Goal: Complete application form: Complete application form

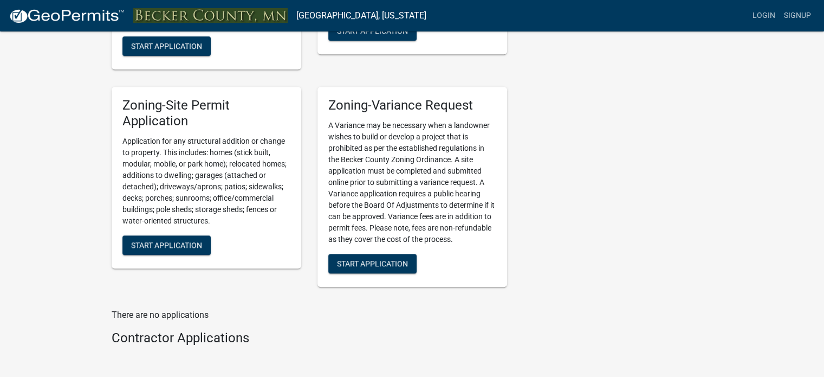
scroll to position [921, 0]
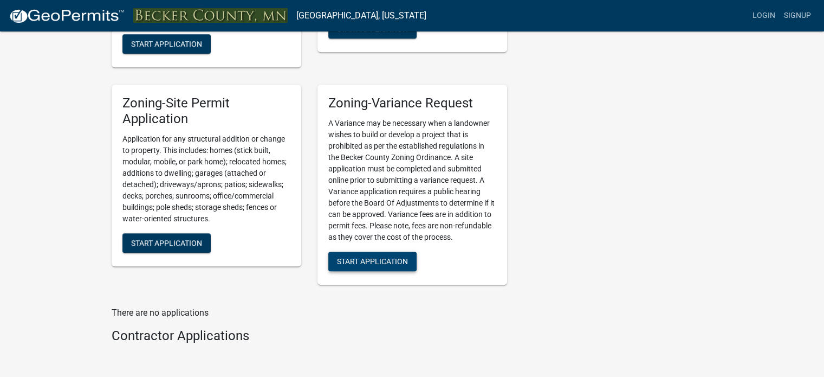
click at [364, 261] on span "Start Application" at bounding box center [372, 261] width 71 height 9
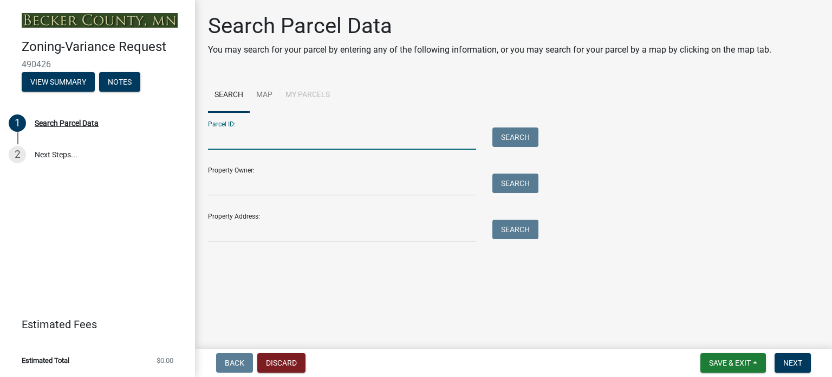
click at [247, 145] on input "Parcel ID:" at bounding box center [342, 138] width 268 height 22
click at [209, 134] on input "608000" at bounding box center [342, 138] width 268 height 22
type input "100608000"
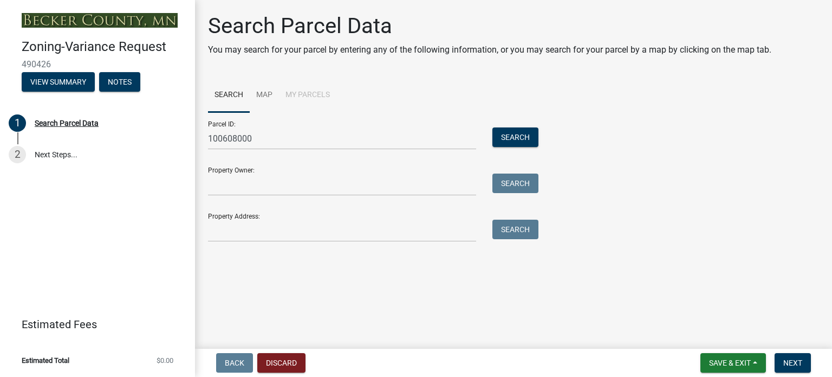
click at [241, 169] on div "Property Owner: Search" at bounding box center [370, 176] width 325 height 37
click at [247, 188] on input "Property Owner:" at bounding box center [342, 184] width 268 height 22
type input "[PERSON_NAME] and [PERSON_NAME]"
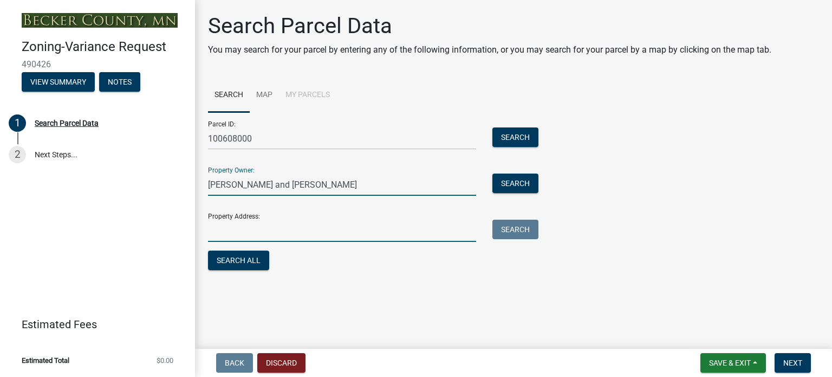
click at [281, 225] on input "Property Address:" at bounding box center [342, 230] width 268 height 22
type input "[STREET_ADDRESS]"
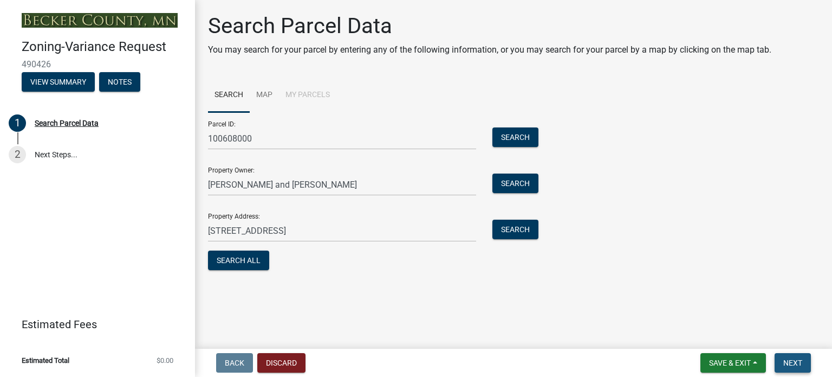
click at [792, 358] on span "Next" at bounding box center [793, 362] width 19 height 9
click at [44, 155] on link "2 Next Steps..." at bounding box center [97, 154] width 195 height 31
click at [56, 83] on button "View Summary" at bounding box center [58, 82] width 73 height 20
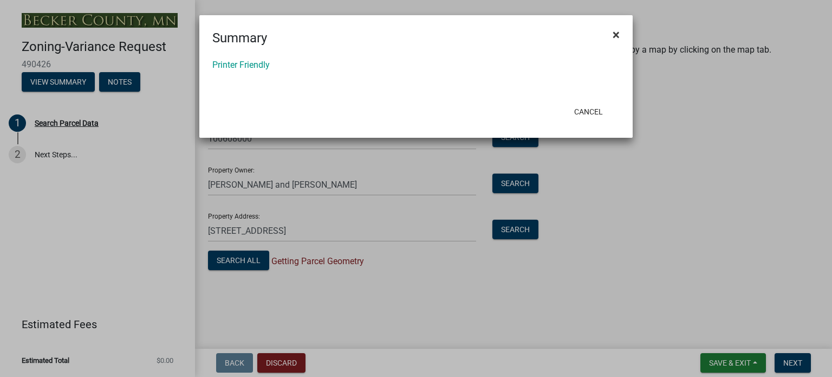
click at [619, 33] on span "×" at bounding box center [616, 34] width 7 height 15
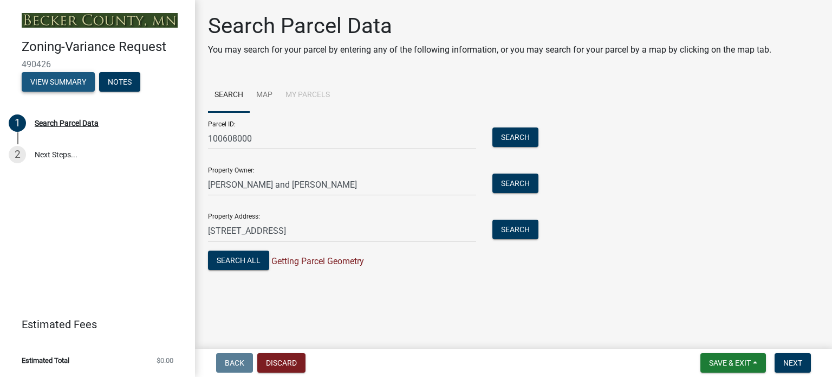
click at [57, 82] on button "View Summary" at bounding box center [58, 82] width 73 height 20
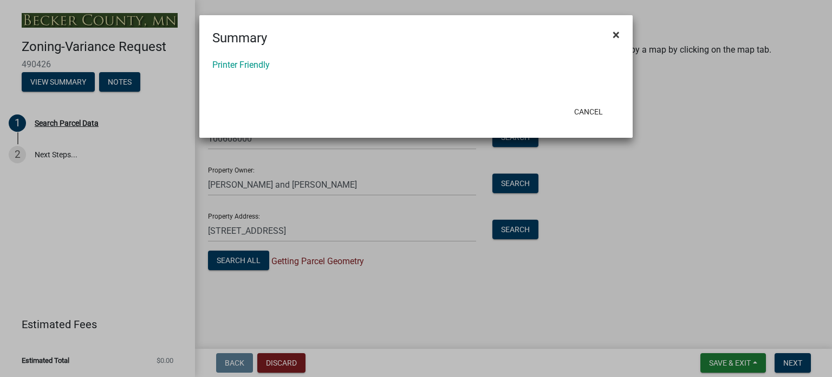
drag, startPoint x: 617, startPoint y: 33, endPoint x: 319, endPoint y: 48, distance: 298.9
click at [617, 33] on span "×" at bounding box center [616, 34] width 7 height 15
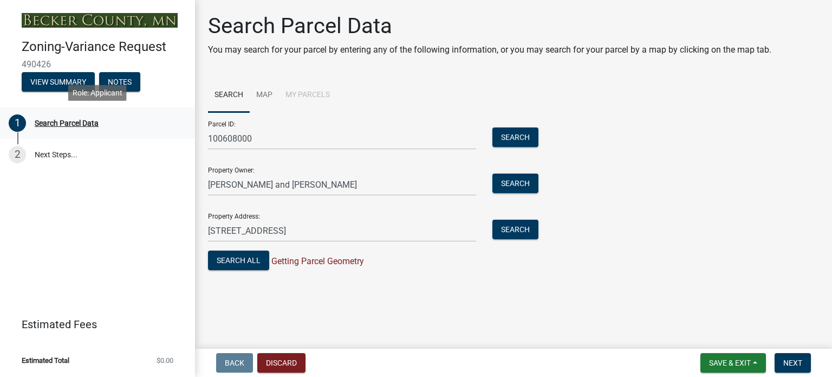
click at [93, 125] on div "Search Parcel Data" at bounding box center [67, 123] width 64 height 8
click at [251, 260] on button "Search All" at bounding box center [238, 260] width 61 height 20
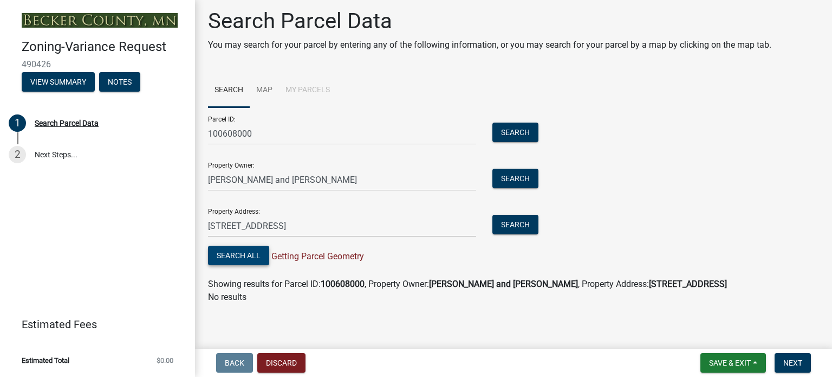
scroll to position [7, 0]
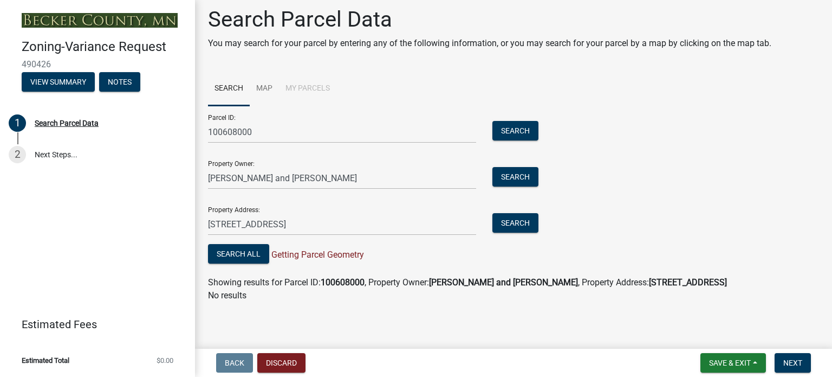
click at [339, 253] on span "Getting Parcel Geometry" at bounding box center [316, 254] width 95 height 10
click at [46, 152] on link "2 Next Steps..." at bounding box center [97, 154] width 195 height 31
click at [63, 79] on button "View Summary" at bounding box center [58, 82] width 73 height 20
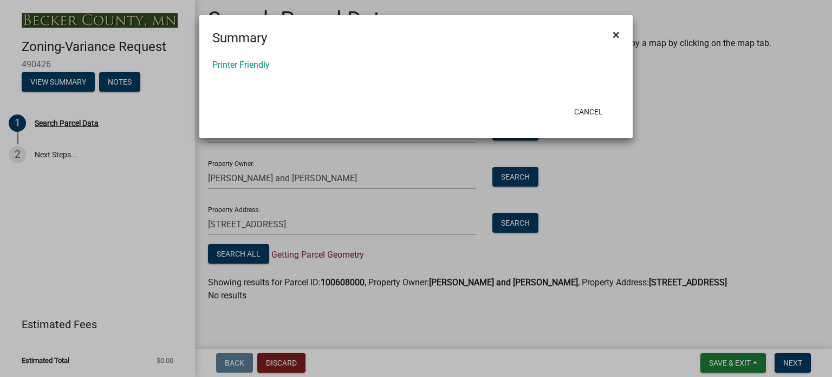
click at [620, 34] on button "×" at bounding box center [616, 35] width 24 height 30
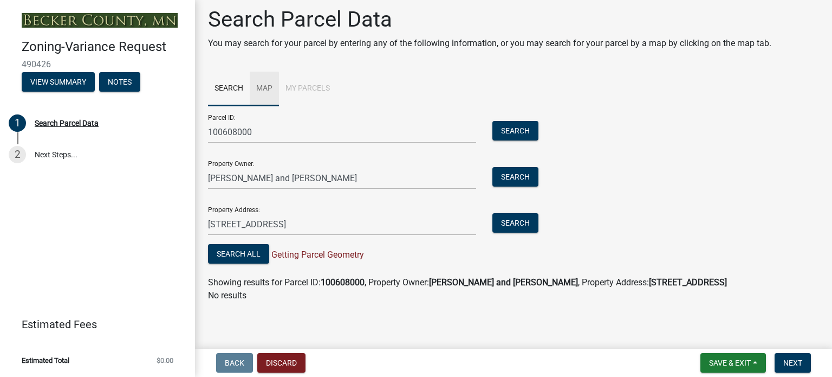
click at [262, 87] on link "Map" at bounding box center [264, 89] width 29 height 35
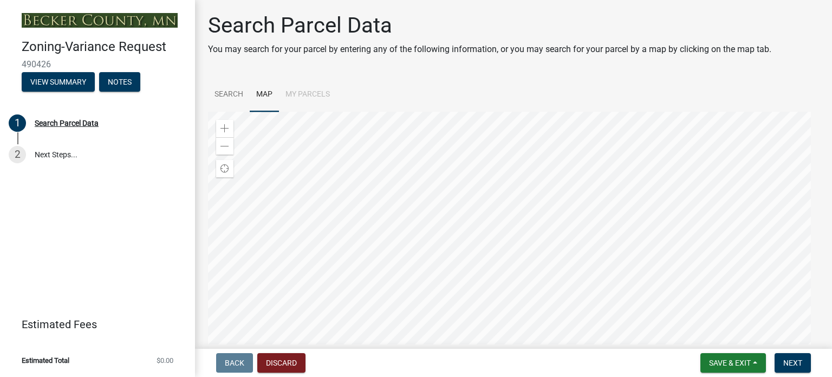
scroll to position [0, 0]
click at [564, 262] on div at bounding box center [513, 247] width 611 height 271
click at [426, 172] on div at bounding box center [513, 247] width 611 height 271
click at [413, 254] on div at bounding box center [513, 247] width 611 height 271
click at [462, 243] on div at bounding box center [513, 247] width 611 height 271
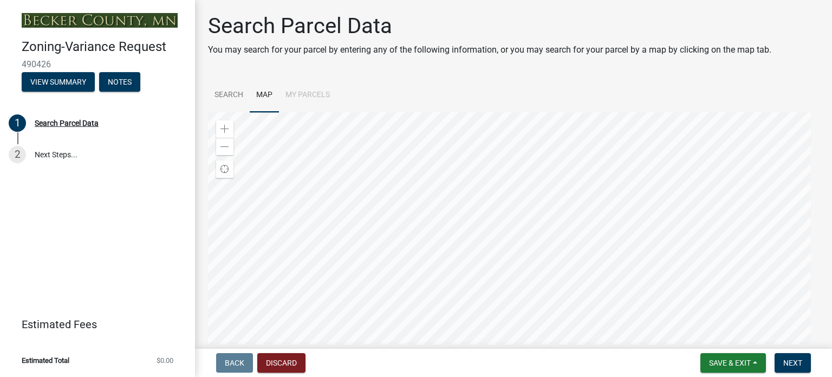
click at [411, 225] on div at bounding box center [513, 247] width 611 height 271
click at [476, 177] on div at bounding box center [513, 247] width 611 height 271
click at [465, 341] on div at bounding box center [513, 247] width 611 height 271
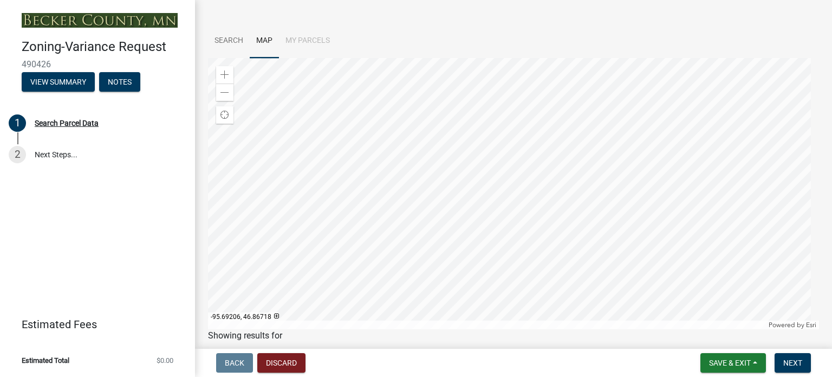
scroll to position [108, 0]
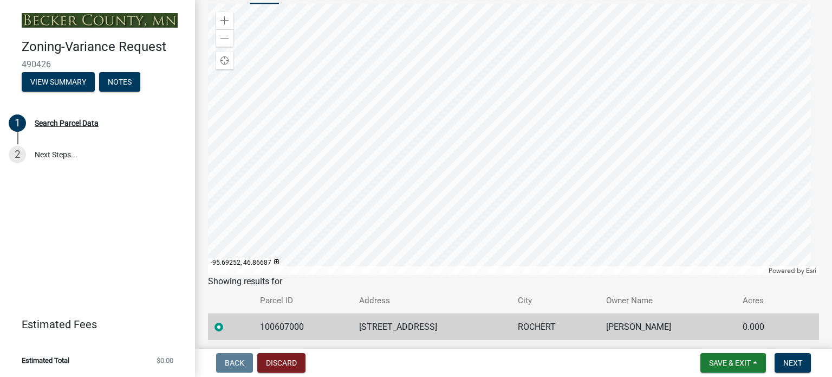
click at [427, 210] on div at bounding box center [513, 139] width 611 height 271
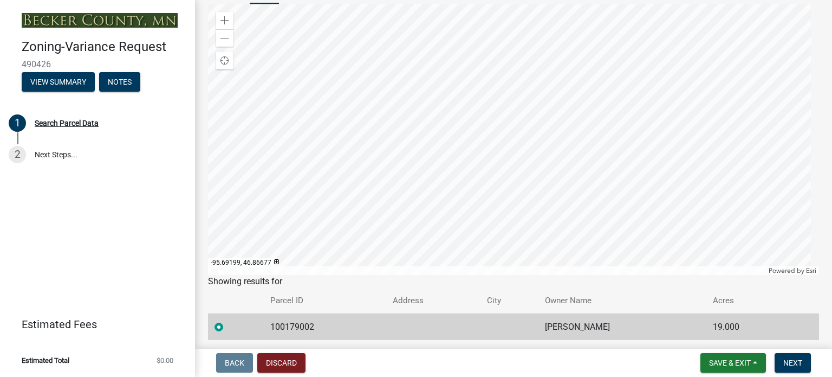
click at [439, 84] on div at bounding box center [513, 139] width 611 height 271
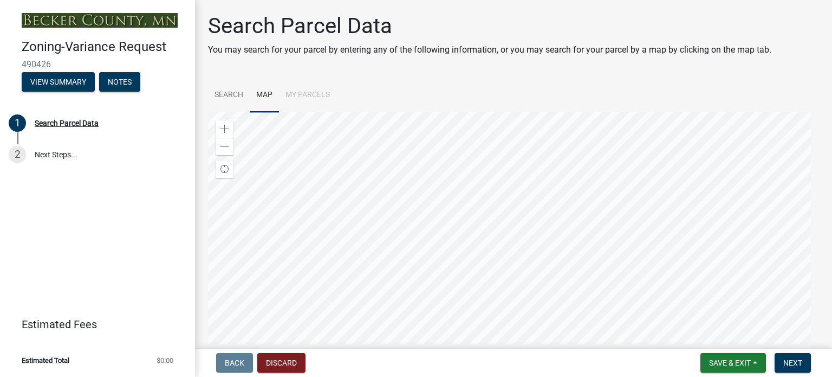
click at [397, 245] on div at bounding box center [513, 247] width 611 height 271
click at [397, 177] on div at bounding box center [513, 247] width 611 height 271
click at [418, 277] on div at bounding box center [513, 247] width 611 height 271
click at [416, 249] on div at bounding box center [513, 247] width 611 height 271
click at [437, 195] on div at bounding box center [513, 247] width 611 height 271
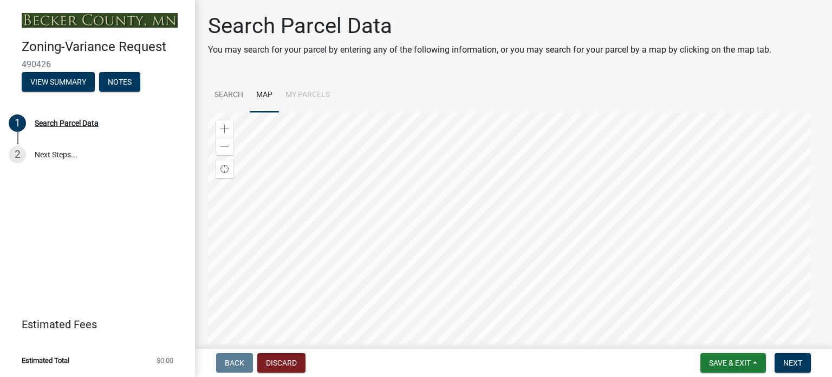
click at [411, 280] on div at bounding box center [513, 247] width 611 height 271
click at [358, 245] on div at bounding box center [513, 247] width 611 height 271
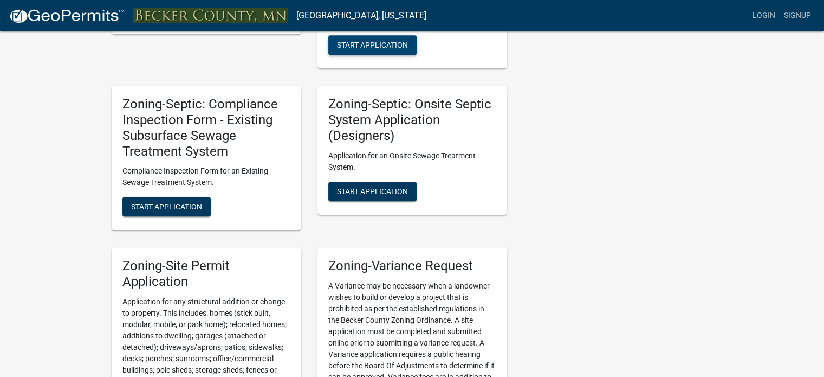
scroll to position [975, 0]
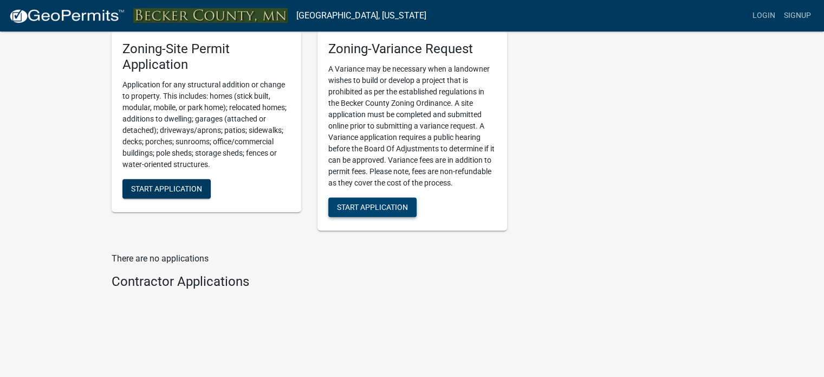
click at [371, 207] on span "Start Application" at bounding box center [372, 207] width 71 height 9
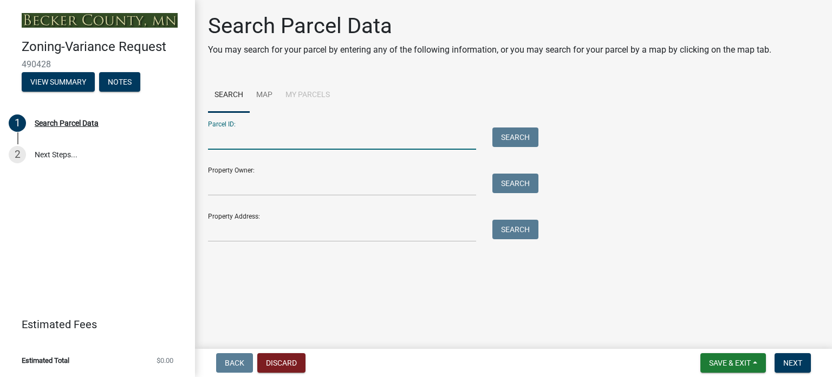
click at [249, 139] on input "Parcel ID:" at bounding box center [342, 138] width 268 height 22
type input "100608000"
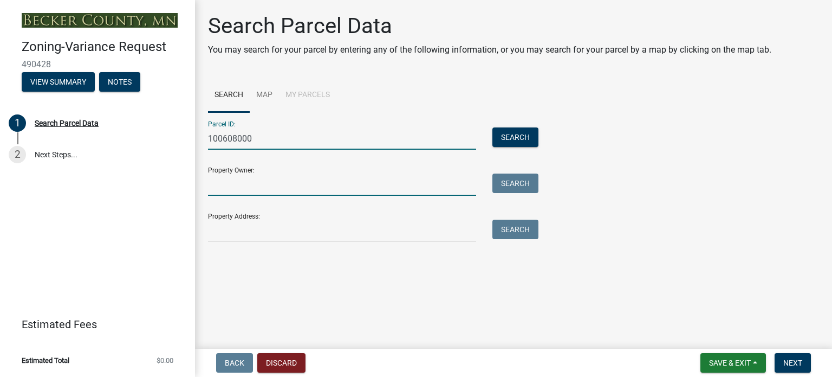
click at [252, 183] on input "Property Owner:" at bounding box center [342, 184] width 268 height 22
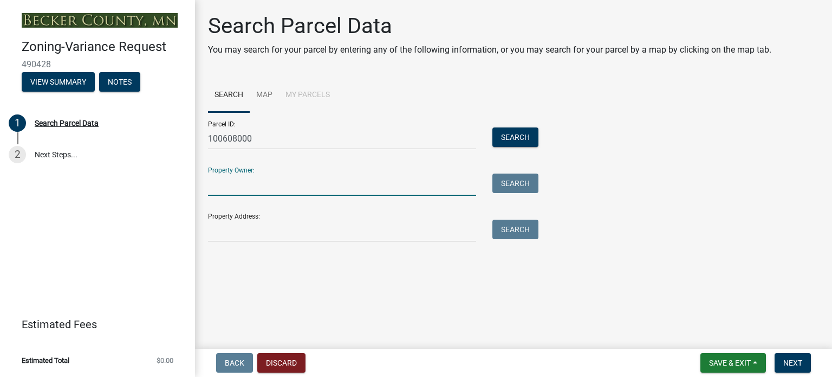
type input "[PERSON_NAME] and [PERSON_NAME]"
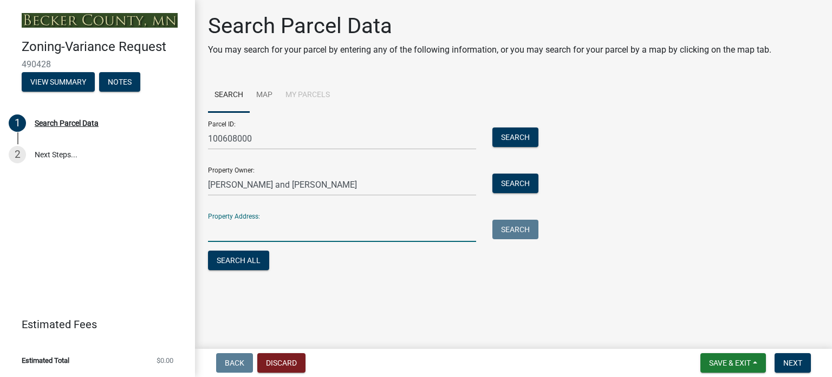
click at [291, 228] on input "Property Address:" at bounding box center [342, 230] width 268 height 22
type input "[STREET_ADDRESS]"
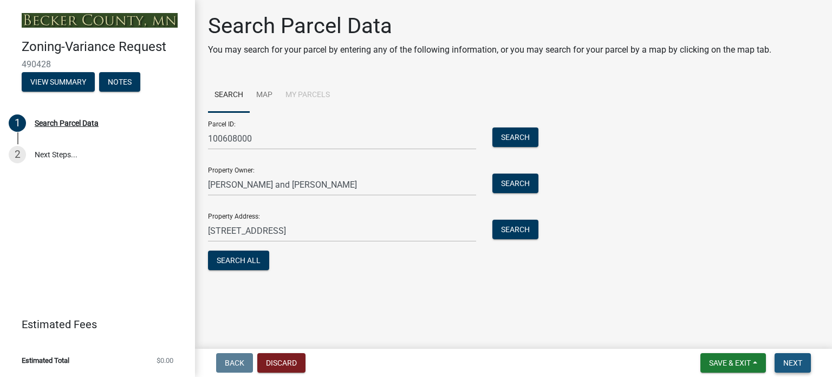
click at [793, 361] on span "Next" at bounding box center [793, 362] width 19 height 9
click at [516, 138] on button "Search" at bounding box center [516, 137] width 46 height 20
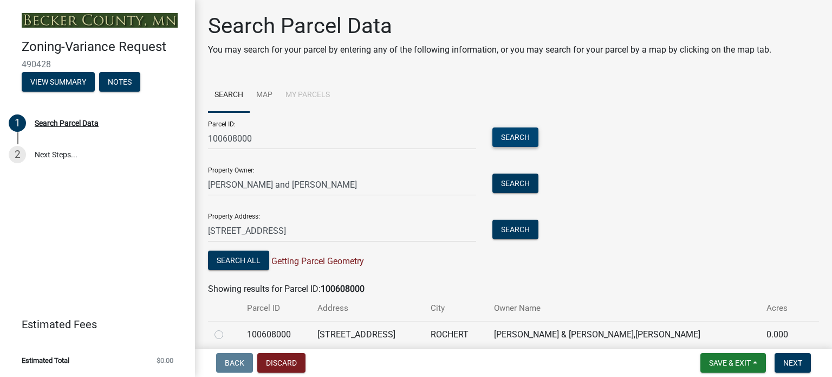
scroll to position [46, 0]
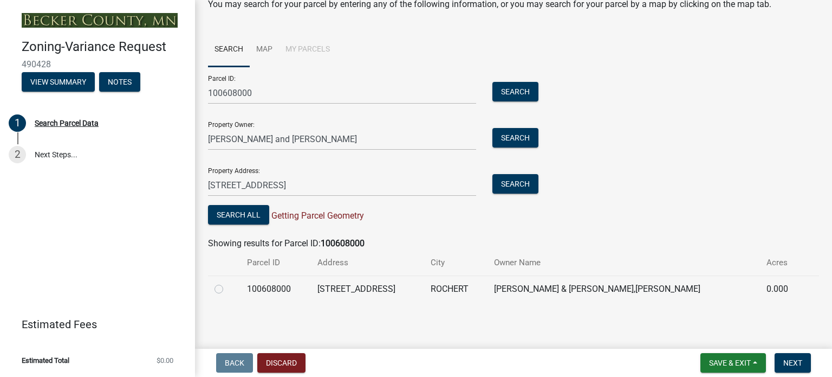
click at [228, 282] on label at bounding box center [228, 282] width 0 height 0
click at [228, 287] on input "radio" at bounding box center [231, 285] width 7 height 7
radio input "true"
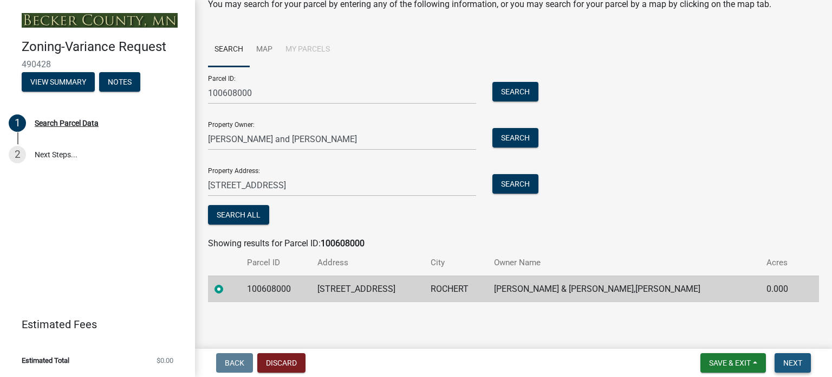
click at [796, 361] on span "Next" at bounding box center [793, 362] width 19 height 9
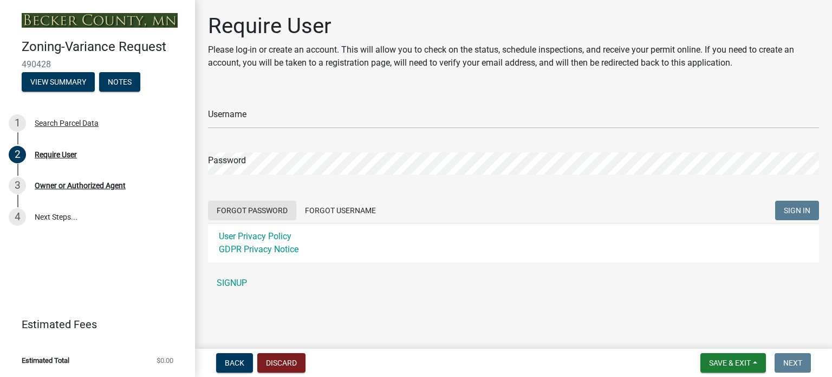
click at [273, 210] on button "Forgot Password" at bounding box center [252, 211] width 88 height 20
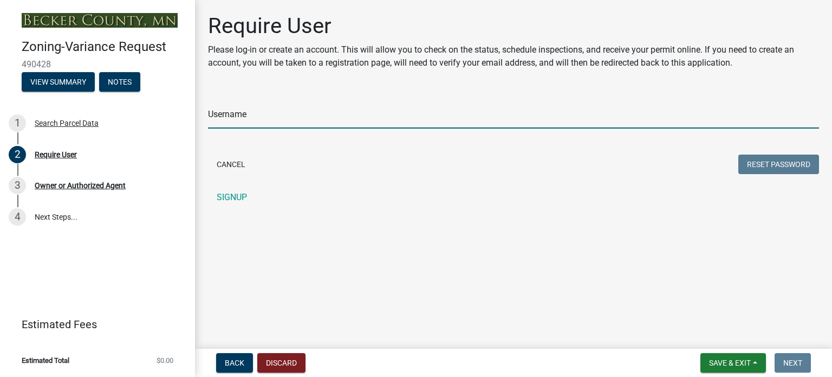
click at [262, 114] on input "Username" at bounding box center [513, 117] width 611 height 22
type input "[PERSON_NAME]"
click at [763, 162] on button "Reset Password" at bounding box center [779, 164] width 81 height 20
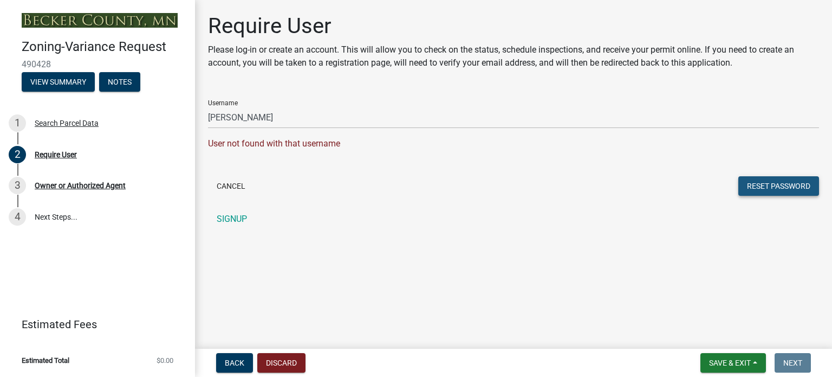
click at [779, 187] on button "Reset Password" at bounding box center [779, 186] width 81 height 20
click at [47, 153] on div "Require User" at bounding box center [56, 155] width 42 height 8
click at [58, 154] on div "Require User" at bounding box center [56, 155] width 42 height 8
click at [82, 121] on div "Search Parcel Data" at bounding box center [67, 123] width 64 height 8
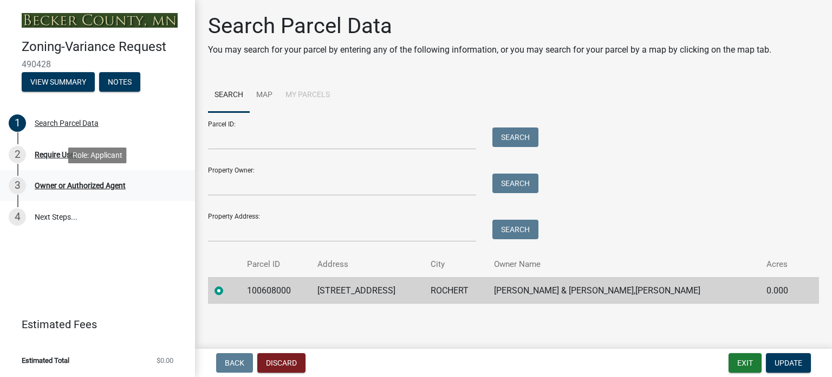
click at [108, 188] on div "Owner or Authorized Agent" at bounding box center [80, 186] width 91 height 8
click at [61, 218] on link "4 Next Steps..." at bounding box center [97, 216] width 195 height 31
click at [57, 160] on div "2 Require User" at bounding box center [93, 154] width 169 height 17
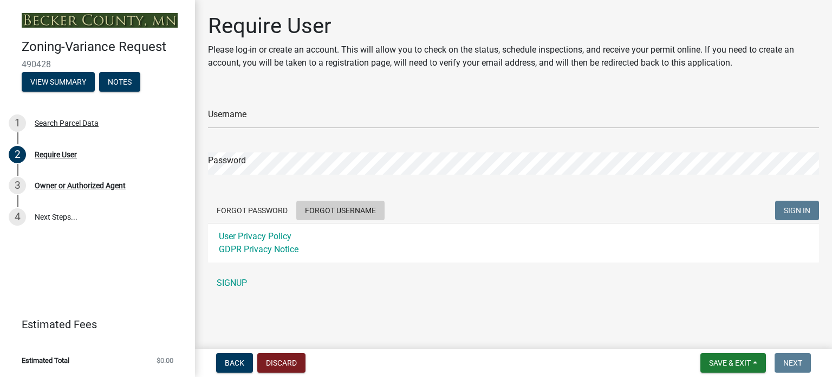
click at [345, 208] on button "Forgot Username" at bounding box center [340, 211] width 88 height 20
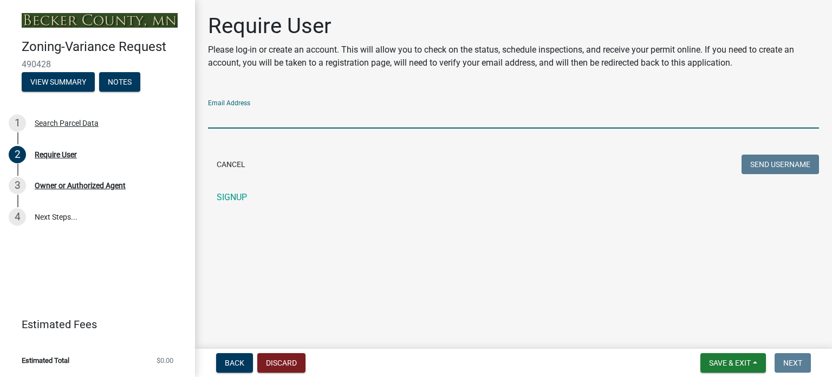
click at [224, 118] on input "Email Address" at bounding box center [513, 117] width 611 height 22
type input "[EMAIL_ADDRESS][DOMAIN_NAME]"
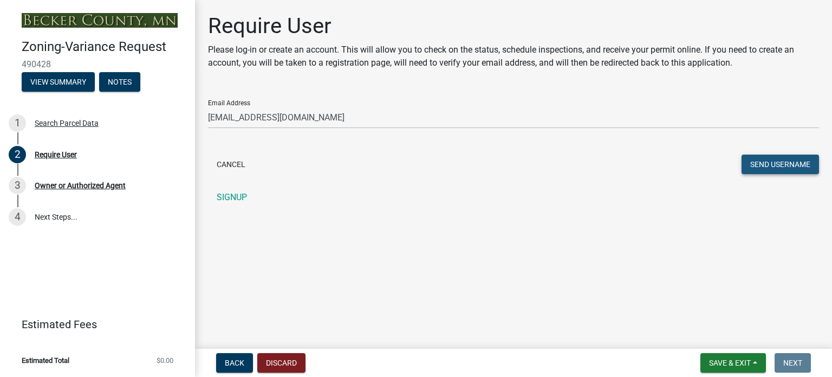
click at [778, 164] on button "Send Username" at bounding box center [780, 164] width 77 height 20
